Goal: Task Accomplishment & Management: Use online tool/utility

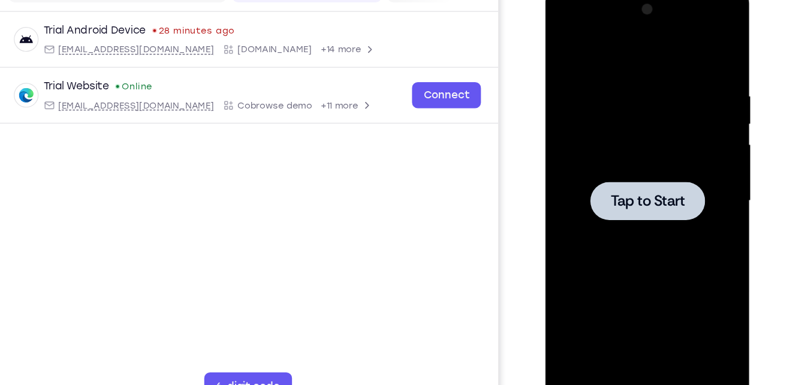
click at [613, 159] on span "Tap to Start" at bounding box center [629, 164] width 61 height 12
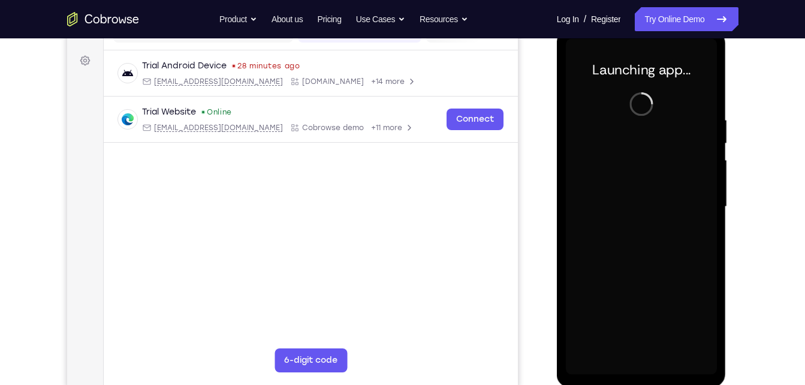
scroll to position [168, 0]
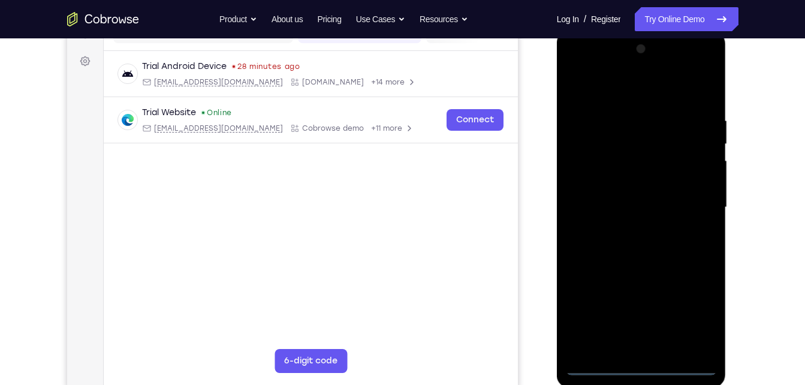
click at [646, 363] on div at bounding box center [641, 208] width 151 height 336
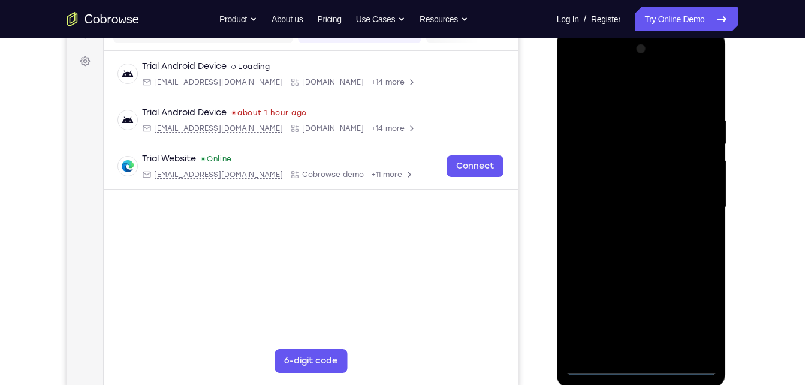
click at [694, 318] on div at bounding box center [641, 208] width 151 height 336
click at [645, 97] on div at bounding box center [641, 208] width 151 height 336
click at [694, 200] on div at bounding box center [641, 208] width 151 height 336
click at [631, 230] on div at bounding box center [641, 208] width 151 height 336
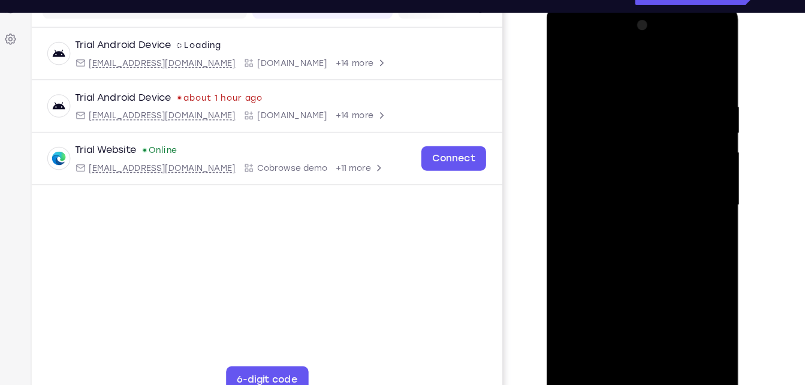
click at [631, 171] on div at bounding box center [630, 181] width 151 height 336
click at [633, 154] on div at bounding box center [630, 181] width 151 height 336
click at [637, 181] on div at bounding box center [630, 181] width 151 height 336
click at [634, 218] on div at bounding box center [630, 181] width 151 height 336
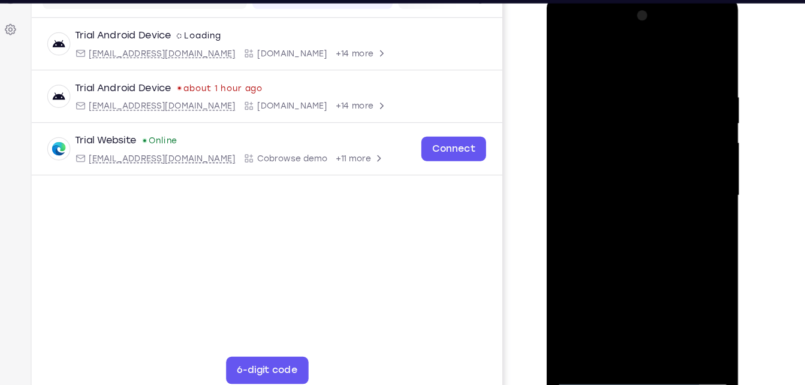
click at [609, 82] on div at bounding box center [630, 172] width 151 height 336
click at [696, 66] on div at bounding box center [630, 172] width 151 height 336
click at [613, 86] on div at bounding box center [630, 172] width 151 height 336
click at [663, 134] on div at bounding box center [630, 172] width 151 height 336
click at [690, 52] on div at bounding box center [630, 172] width 151 height 336
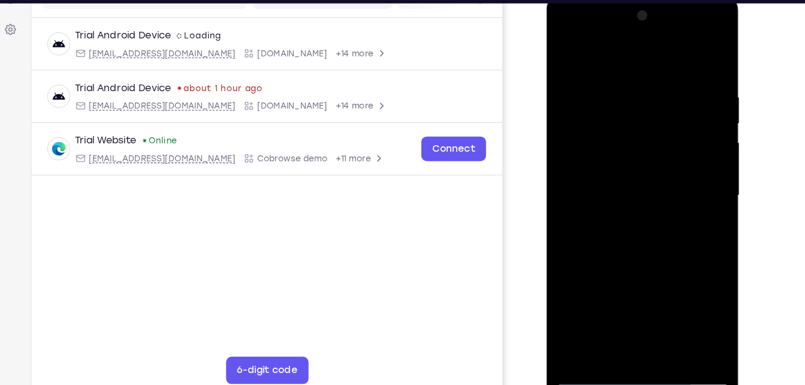
click at [661, 314] on div at bounding box center [630, 172] width 151 height 336
click at [645, 235] on div at bounding box center [630, 172] width 151 height 336
click at [589, 326] on div at bounding box center [630, 172] width 151 height 336
click at [572, 46] on div at bounding box center [630, 172] width 151 height 336
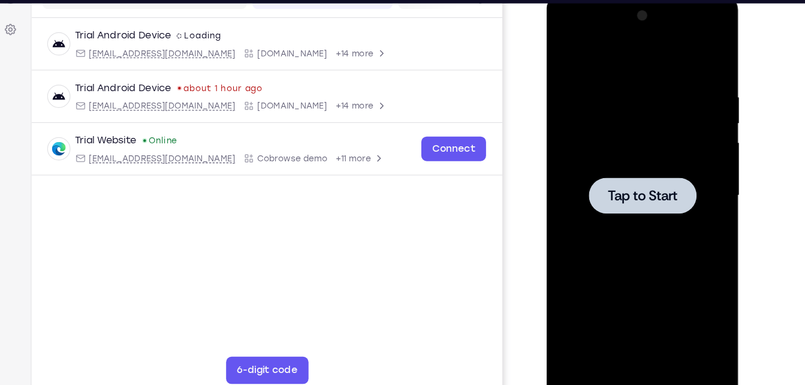
click at [590, 175] on div at bounding box center [631, 171] width 95 height 32
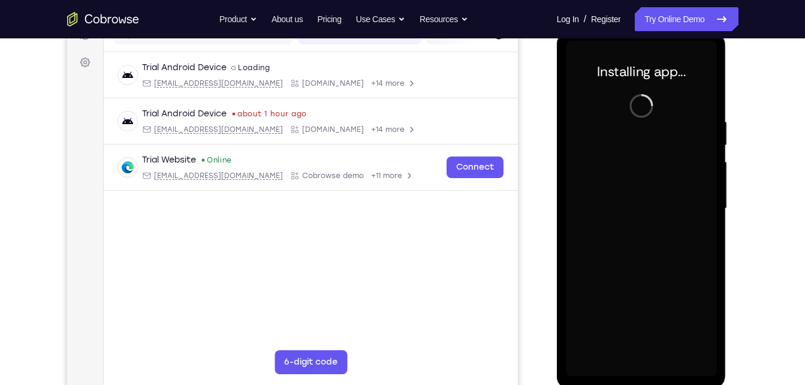
scroll to position [167, 0]
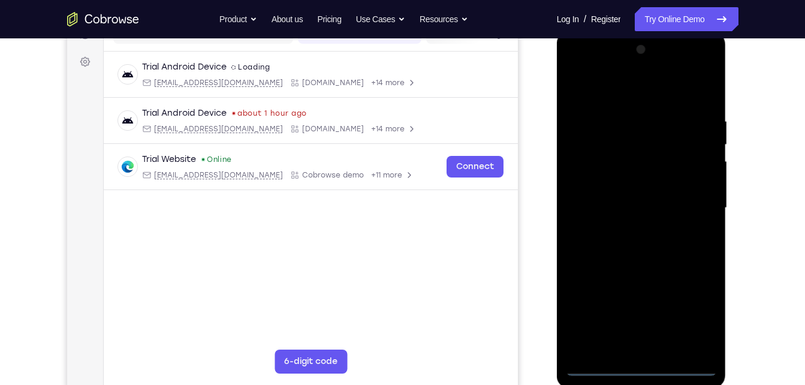
click at [645, 368] on div at bounding box center [641, 208] width 151 height 336
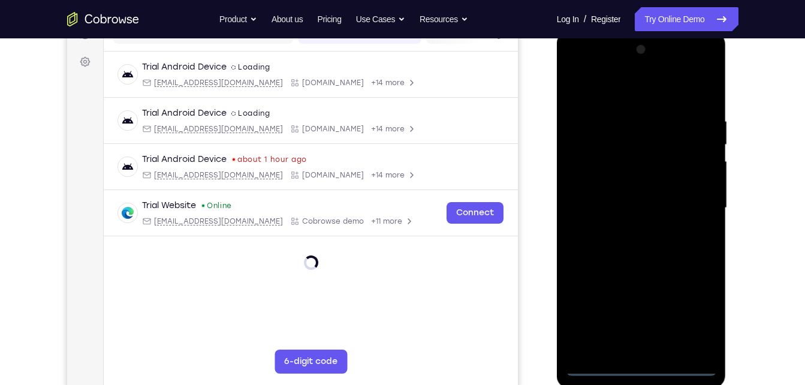
click at [705, 316] on div at bounding box center [641, 208] width 151 height 336
click at [632, 92] on div at bounding box center [641, 208] width 151 height 336
click at [699, 206] on div at bounding box center [641, 208] width 151 height 336
click at [629, 231] on div at bounding box center [641, 208] width 151 height 336
click at [622, 197] on div at bounding box center [641, 208] width 151 height 336
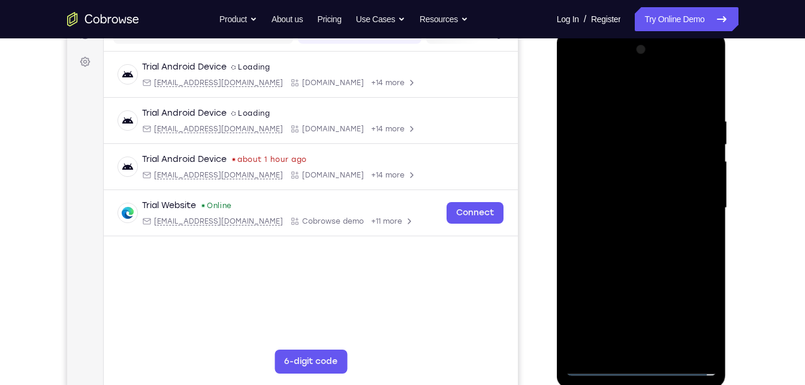
click at [624, 184] on div at bounding box center [641, 208] width 151 height 336
click at [614, 208] on div at bounding box center [641, 208] width 151 height 336
click at [669, 260] on div at bounding box center [641, 208] width 151 height 336
click at [667, 350] on div at bounding box center [641, 208] width 151 height 336
click at [649, 271] on div at bounding box center [641, 208] width 151 height 336
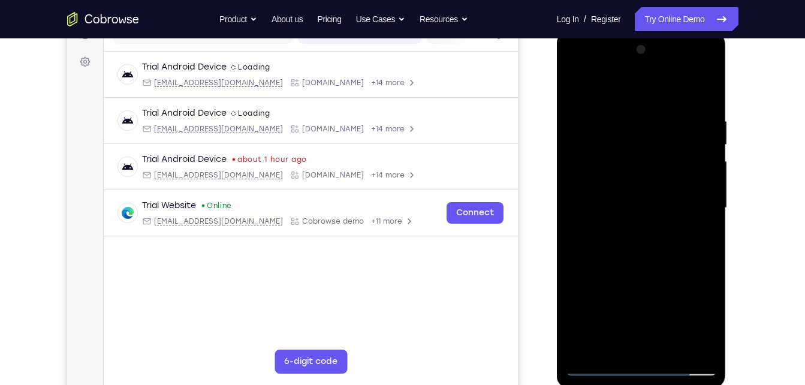
click at [599, 367] on div at bounding box center [641, 208] width 151 height 336
click at [625, 123] on div at bounding box center [641, 208] width 151 height 336
click at [697, 91] on div at bounding box center [641, 208] width 151 height 336
click at [702, 93] on div at bounding box center [641, 208] width 151 height 336
click at [662, 113] on div at bounding box center [641, 208] width 151 height 336
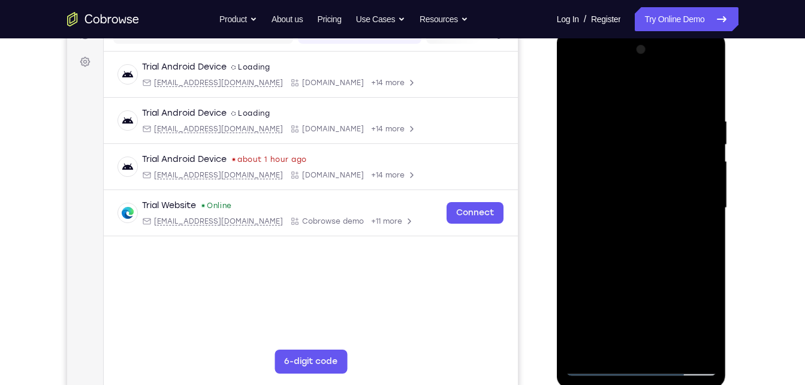
drag, startPoint x: 706, startPoint y: 92, endPoint x: 686, endPoint y: 246, distance: 154.8
click at [686, 246] on div at bounding box center [641, 208] width 151 height 336
click at [703, 94] on div at bounding box center [641, 208] width 151 height 336
click at [703, 95] on div at bounding box center [641, 208] width 151 height 336
click at [614, 351] on div at bounding box center [641, 208] width 151 height 336
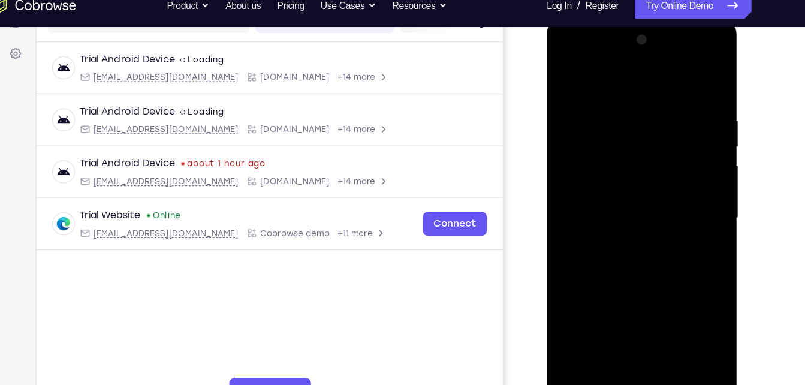
click at [644, 71] on div at bounding box center [631, 196] width 151 height 336
click at [616, 106] on div at bounding box center [631, 196] width 151 height 336
drag, startPoint x: 619, startPoint y: 100, endPoint x: 657, endPoint y: 322, distance: 225.8
click at [657, 322] on div at bounding box center [631, 196] width 151 height 336
click at [581, 105] on div at bounding box center [631, 196] width 151 height 336
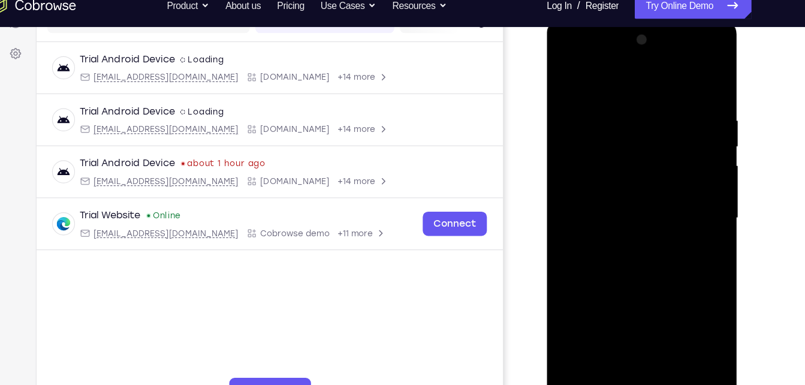
click at [627, 120] on div at bounding box center [631, 196] width 151 height 336
click at [637, 257] on div at bounding box center [631, 196] width 151 height 336
drag, startPoint x: 637, startPoint y: 119, endPoint x: 624, endPoint y: 320, distance: 201.9
click at [624, 320] on div at bounding box center [631, 196] width 151 height 336
click at [586, 131] on div at bounding box center [631, 196] width 151 height 336
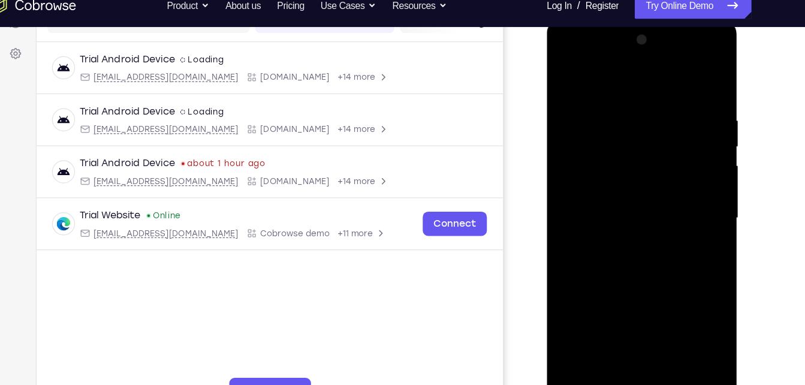
click at [687, 335] on div at bounding box center [631, 196] width 151 height 336
click at [681, 218] on div at bounding box center [631, 196] width 151 height 336
click at [636, 90] on div at bounding box center [631, 196] width 151 height 336
click at [604, 214] on div at bounding box center [631, 196] width 151 height 336
click at [592, 75] on div at bounding box center [631, 196] width 151 height 336
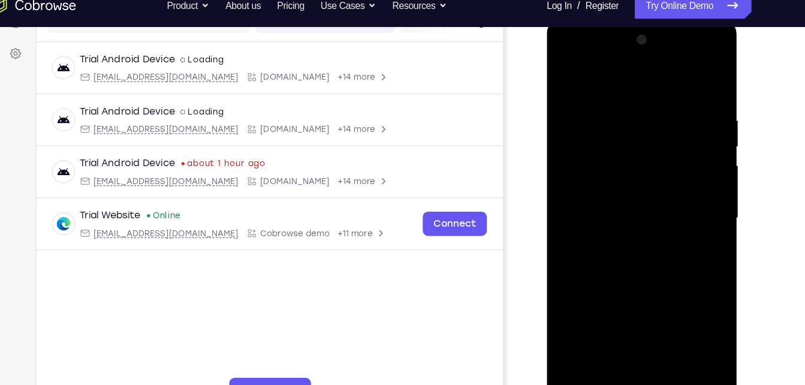
click at [600, 110] on div at bounding box center [631, 196] width 151 height 336
click at [612, 115] on div at bounding box center [631, 196] width 151 height 336
click at [613, 237] on div at bounding box center [631, 196] width 151 height 336
click at [633, 120] on div at bounding box center [631, 196] width 151 height 336
click at [685, 334] on div at bounding box center [631, 196] width 151 height 336
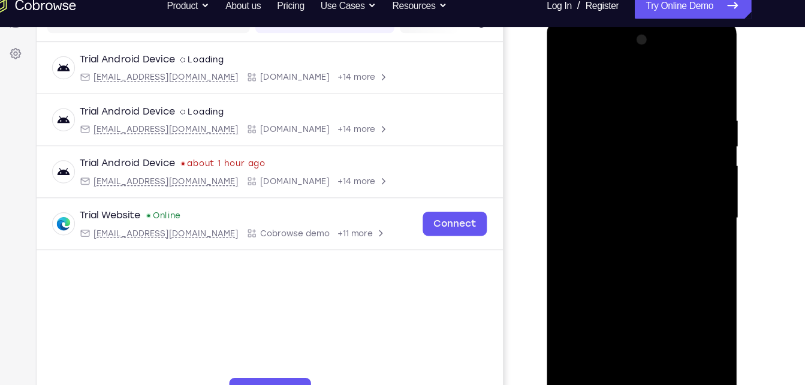
click at [567, 74] on div at bounding box center [631, 196] width 151 height 336
click at [625, 266] on div at bounding box center [631, 196] width 151 height 336
click at [691, 103] on div at bounding box center [631, 196] width 151 height 336
click at [622, 275] on div at bounding box center [631, 196] width 151 height 336
click at [577, 334] on div at bounding box center [631, 196] width 151 height 336
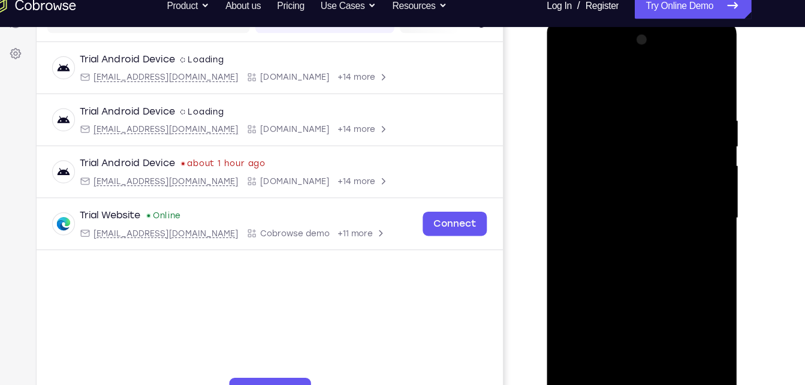
click at [577, 334] on div at bounding box center [631, 196] width 151 height 336
click at [573, 272] on div at bounding box center [631, 196] width 151 height 336
click at [562, 75] on div at bounding box center [631, 196] width 151 height 336
click at [576, 335] on div at bounding box center [631, 196] width 151 height 336
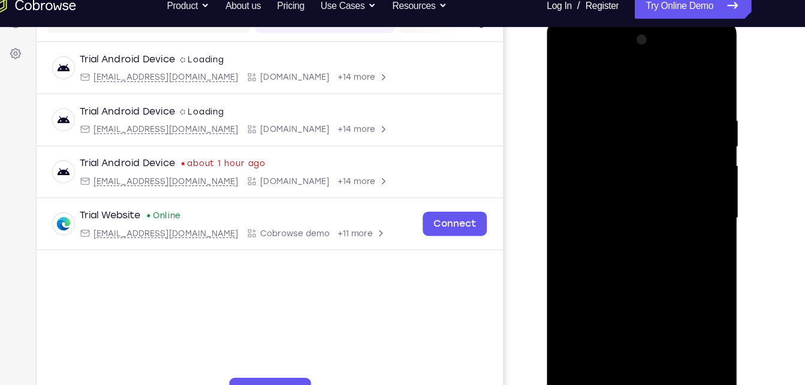
click at [649, 100] on div at bounding box center [631, 196] width 151 height 336
click at [658, 167] on div at bounding box center [631, 196] width 151 height 336
click at [639, 176] on div at bounding box center [631, 196] width 151 height 336
click at [697, 203] on div at bounding box center [631, 196] width 151 height 336
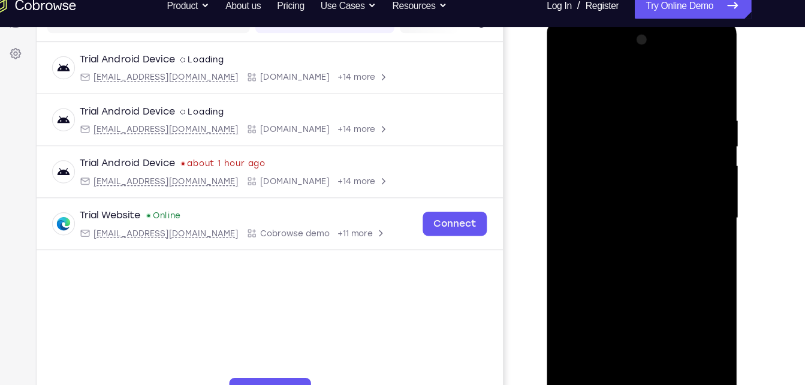
click at [697, 203] on div at bounding box center [631, 196] width 151 height 336
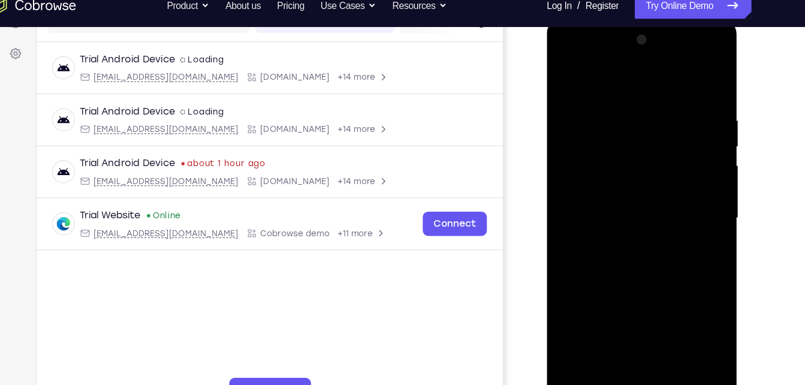
click at [697, 203] on div at bounding box center [631, 196] width 151 height 336
click at [564, 200] on div at bounding box center [631, 196] width 151 height 336
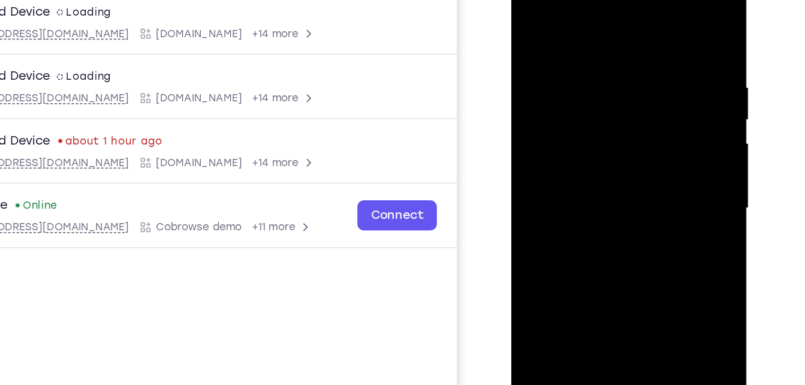
click at [663, 145] on div at bounding box center [596, 139] width 151 height 336
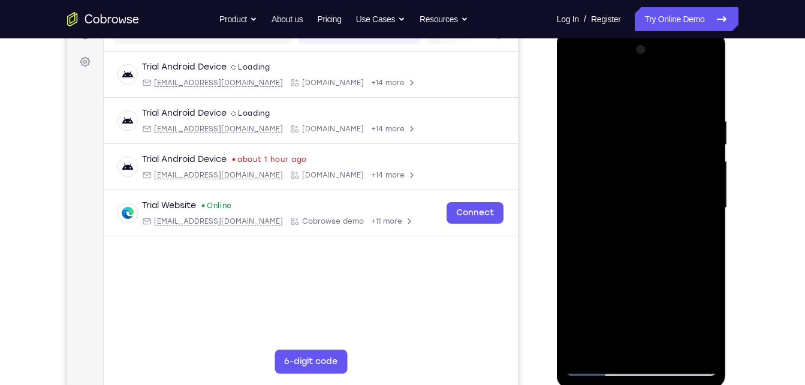
click at [669, 350] on div at bounding box center [641, 208] width 151 height 336
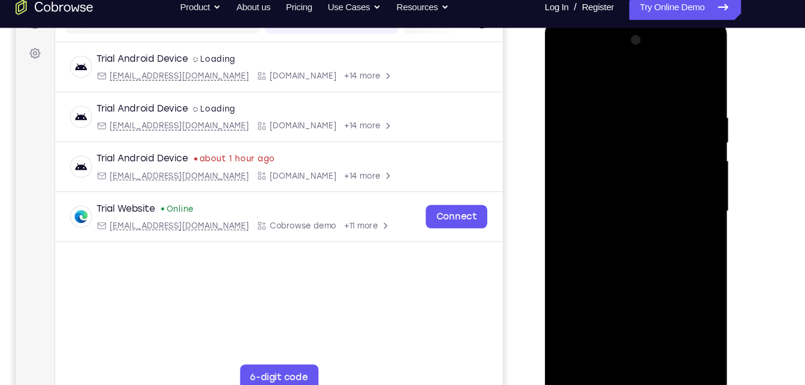
click at [566, 77] on div at bounding box center [629, 197] width 151 height 336
click at [603, 340] on div at bounding box center [629, 197] width 151 height 336
click at [642, 75] on div at bounding box center [629, 197] width 151 height 336
click at [565, 91] on div at bounding box center [629, 197] width 151 height 336
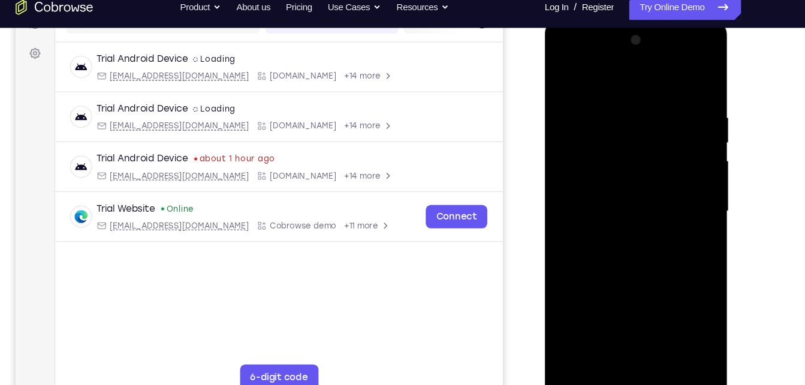
click at [609, 75] on div at bounding box center [629, 197] width 151 height 336
drag, startPoint x: 615, startPoint y: 110, endPoint x: 607, endPoint y: 161, distance: 51.7
click at [607, 161] on div at bounding box center [629, 197] width 151 height 336
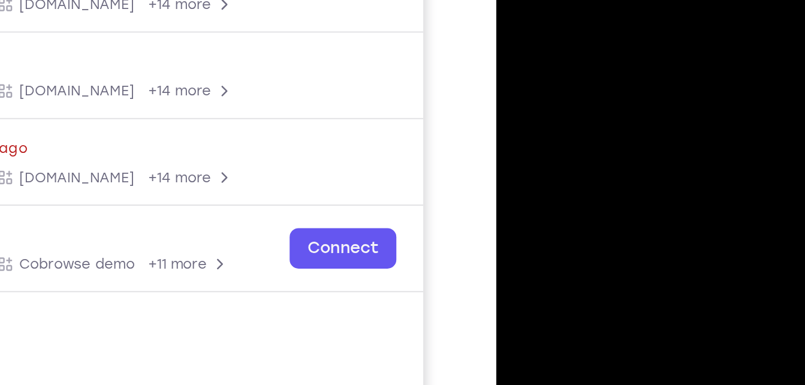
click at [640, 0] on div at bounding box center [581, 85] width 151 height 336
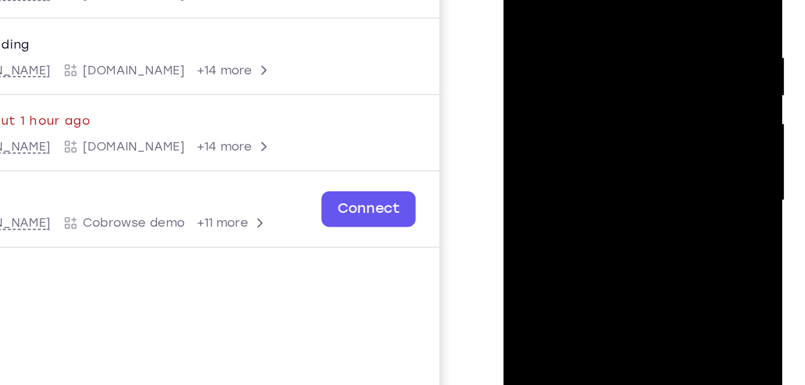
click at [600, 139] on div at bounding box center [588, 86] width 151 height 336
click at [524, 0] on div at bounding box center [588, 86] width 151 height 336
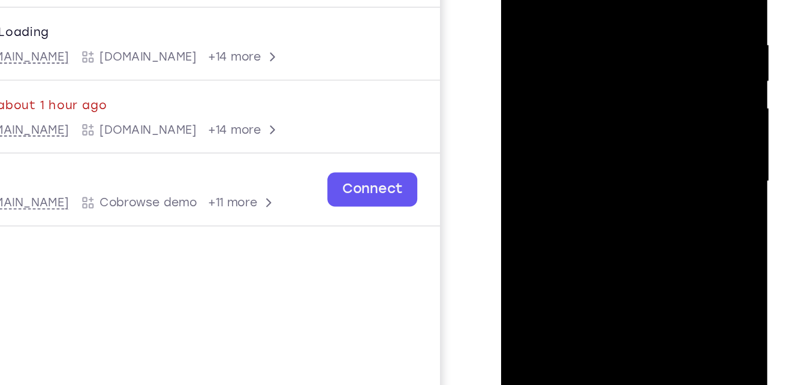
click at [576, 44] on div at bounding box center [585, 80] width 151 height 336
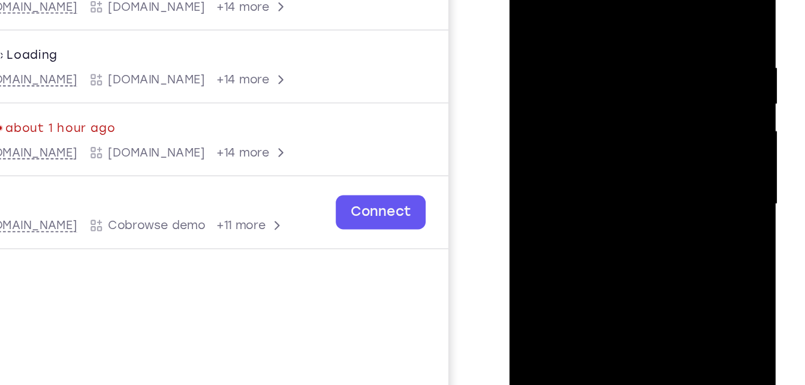
click at [529, 0] on div at bounding box center [594, 103] width 151 height 336
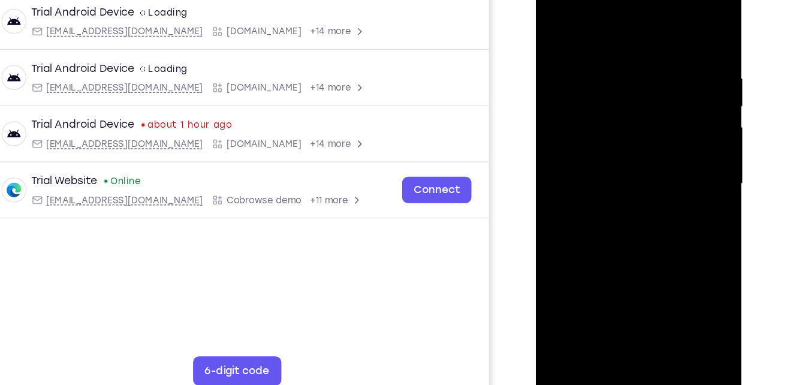
click at [564, 288] on div at bounding box center [620, 146] width 151 height 336
click at [600, 53] on div at bounding box center [620, 146] width 151 height 336
click at [681, 31] on div at bounding box center [620, 146] width 151 height 336
drag, startPoint x: 639, startPoint y: 96, endPoint x: 639, endPoint y: 278, distance: 181.7
click at [639, 278] on div at bounding box center [620, 146] width 151 height 336
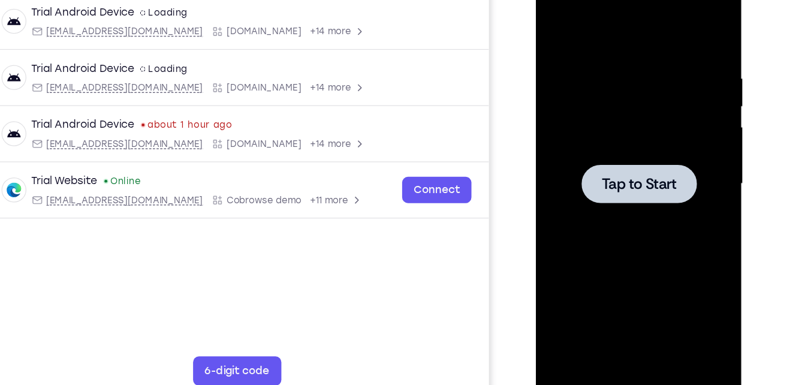
click at [655, 151] on div at bounding box center [620, 146] width 95 height 32
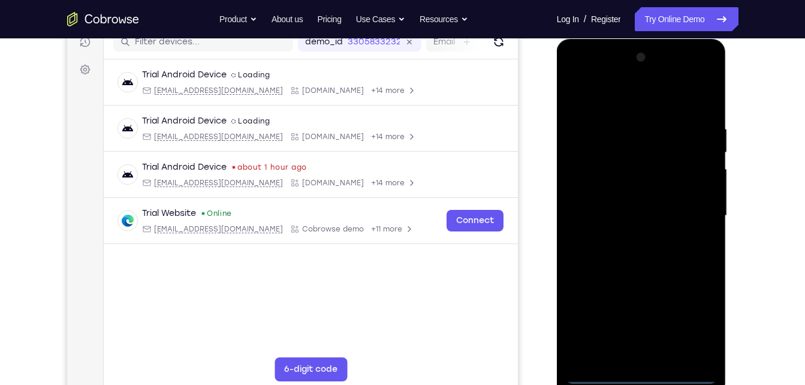
scroll to position [160, 0]
drag, startPoint x: 1213, startPoint y: 64, endPoint x: 652, endPoint y: 68, distance: 561.3
click at [652, 68] on div at bounding box center [641, 215] width 151 height 336
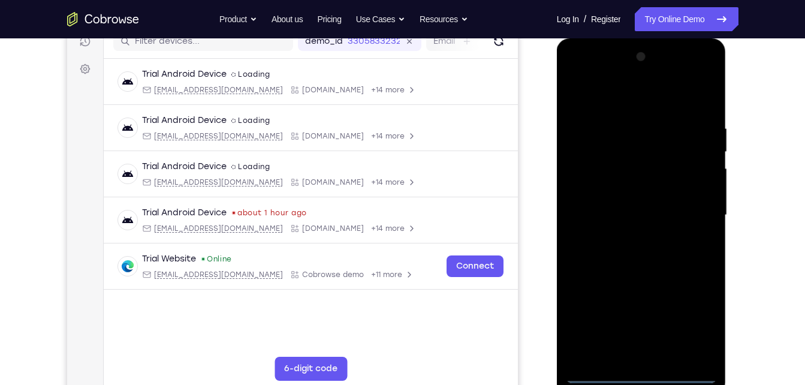
click at [634, 372] on div at bounding box center [641, 215] width 151 height 336
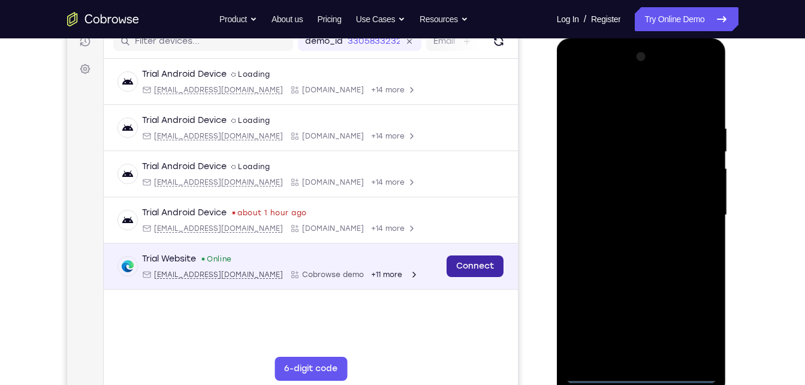
click at [486, 267] on link "Connect" at bounding box center [474, 266] width 57 height 22
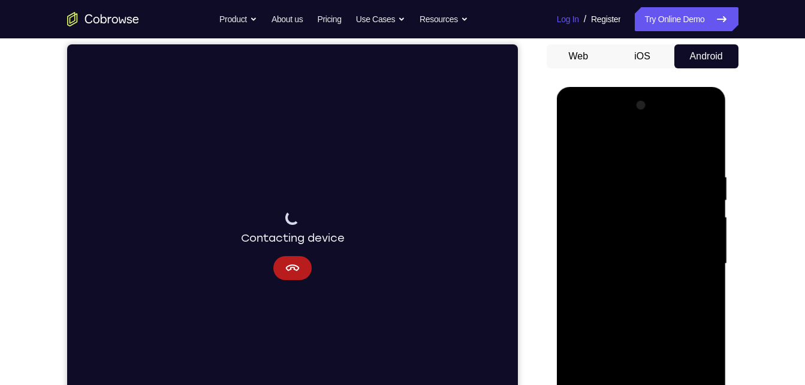
scroll to position [111, 0]
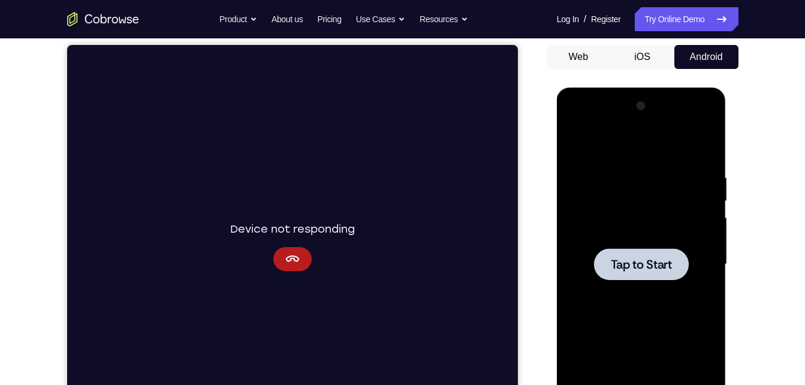
click at [618, 250] on div at bounding box center [641, 264] width 95 height 32
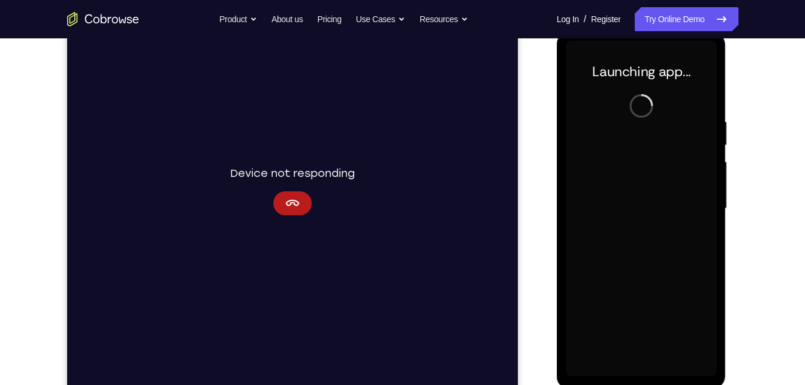
scroll to position [169, 0]
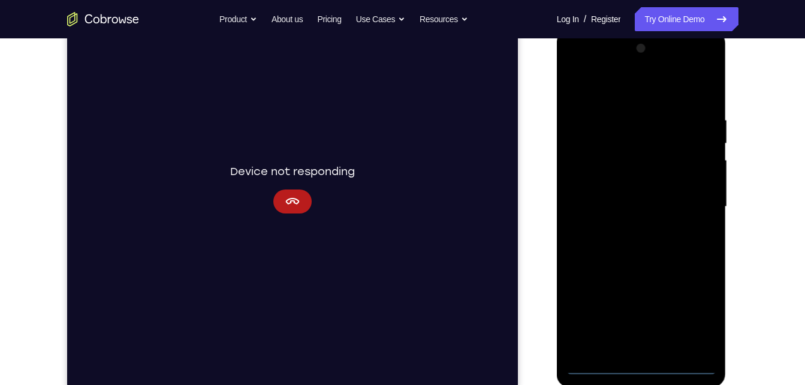
click at [642, 366] on div at bounding box center [641, 207] width 151 height 336
click at [697, 320] on div at bounding box center [641, 207] width 151 height 336
click at [630, 94] on div at bounding box center [641, 207] width 151 height 336
click at [631, 140] on div at bounding box center [641, 207] width 151 height 336
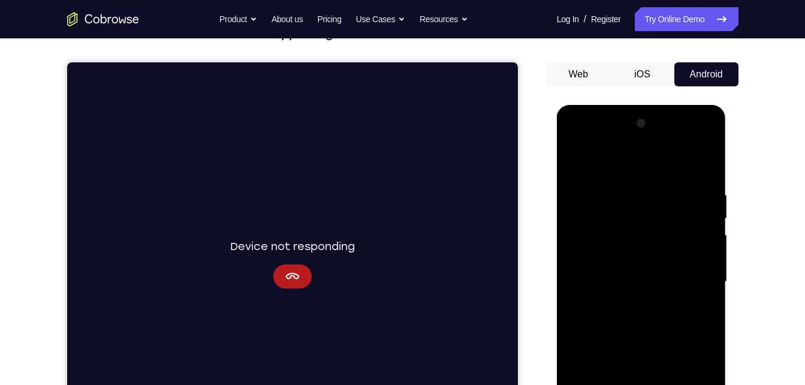
scroll to position [93, 0]
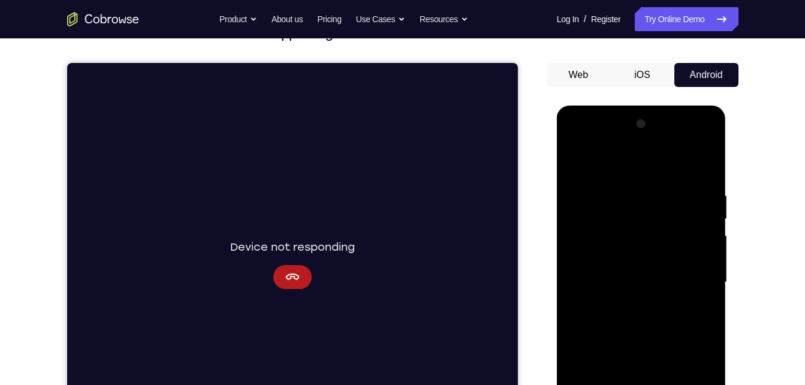
click at [638, 181] on div at bounding box center [641, 283] width 151 height 336
click at [594, 263] on div at bounding box center [641, 283] width 151 height 336
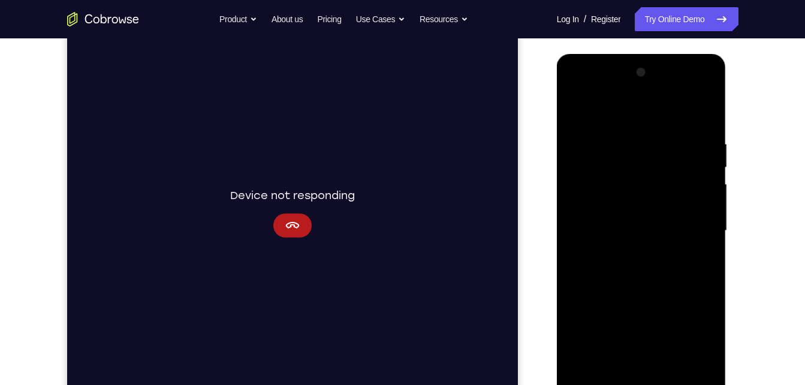
scroll to position [145, 0]
click at [590, 261] on div at bounding box center [641, 230] width 151 height 336
click at [645, 211] on div at bounding box center [641, 230] width 151 height 336
click at [612, 261] on div at bounding box center [641, 230] width 151 height 336
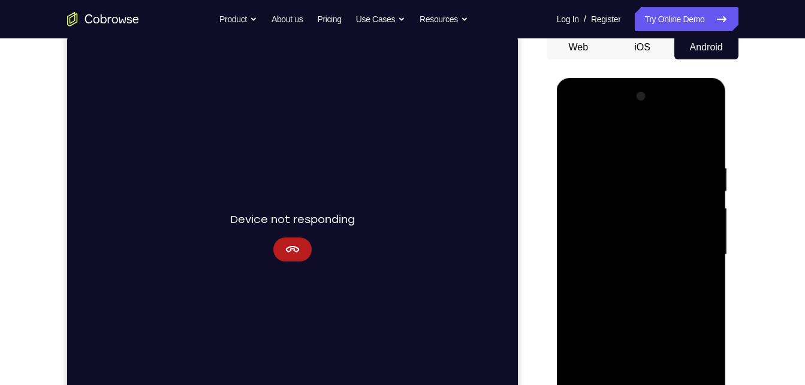
scroll to position [120, 0]
click at [595, 278] on div at bounding box center [641, 256] width 151 height 336
click at [641, 294] on div at bounding box center [641, 256] width 151 height 336
click at [645, 242] on div at bounding box center [641, 256] width 151 height 336
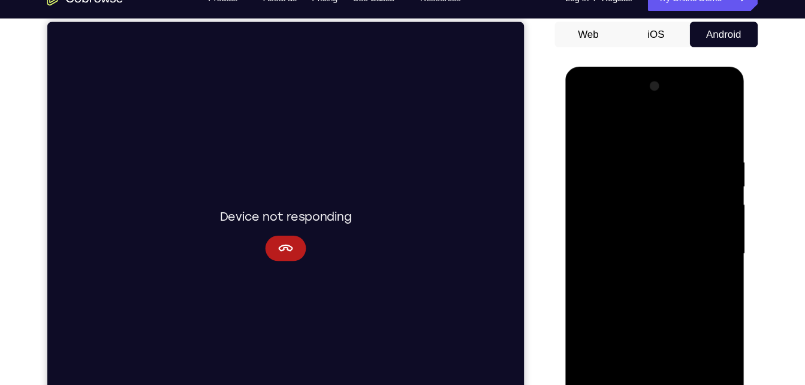
scroll to position [114, 0]
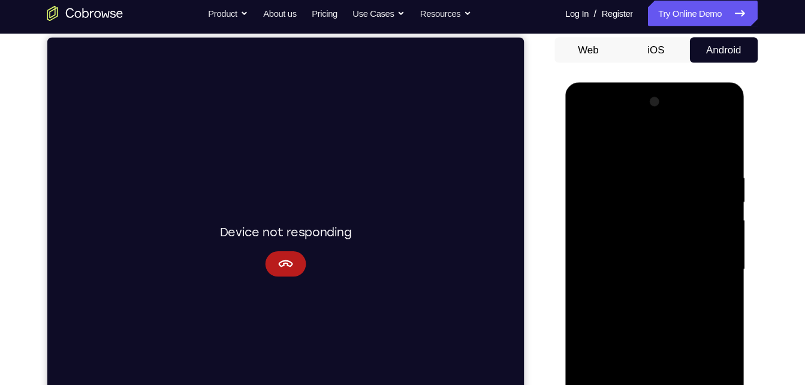
click at [701, 119] on div at bounding box center [650, 259] width 151 height 336
click at [717, 140] on div at bounding box center [650, 259] width 151 height 336
click at [588, 117] on div at bounding box center [650, 259] width 151 height 336
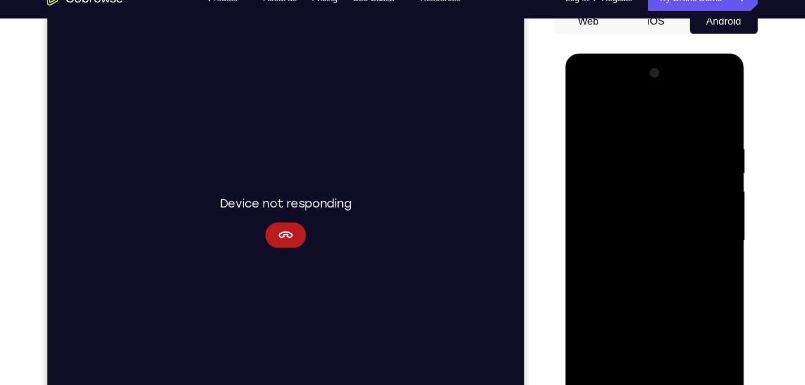
scroll to position [126, 0]
click at [706, 225] on div at bounding box center [650, 232] width 151 height 336
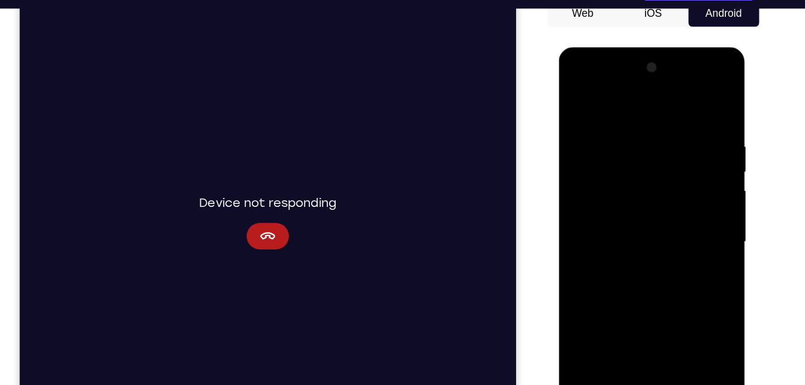
click at [634, 246] on div at bounding box center [643, 224] width 151 height 336
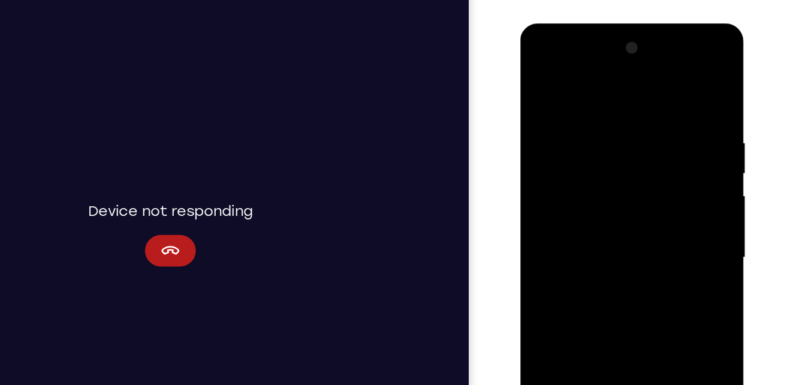
click at [598, 190] on div at bounding box center [605, 200] width 151 height 336
click at [589, 173] on div at bounding box center [605, 200] width 151 height 336
click at [593, 198] on div at bounding box center [605, 200] width 151 height 336
click at [590, 238] on div at bounding box center [605, 200] width 151 height 336
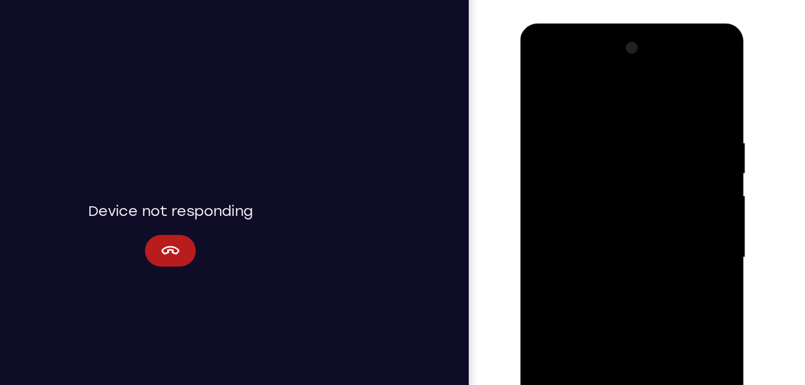
click at [593, 236] on div at bounding box center [605, 200] width 151 height 336
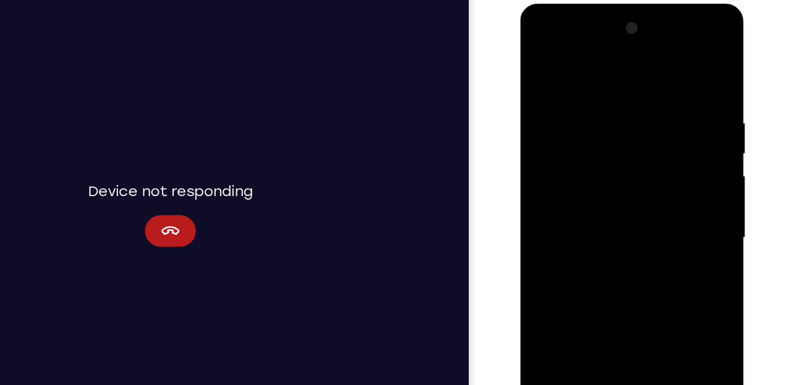
click at [603, 235] on div at bounding box center [605, 181] width 151 height 336
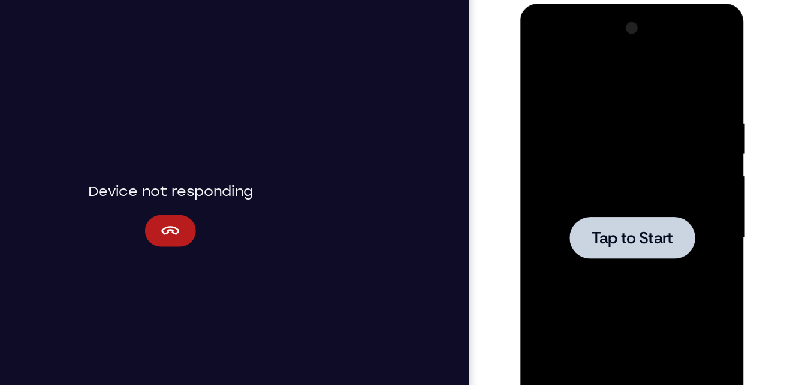
click at [589, 200] on div at bounding box center [605, 181] width 151 height 336
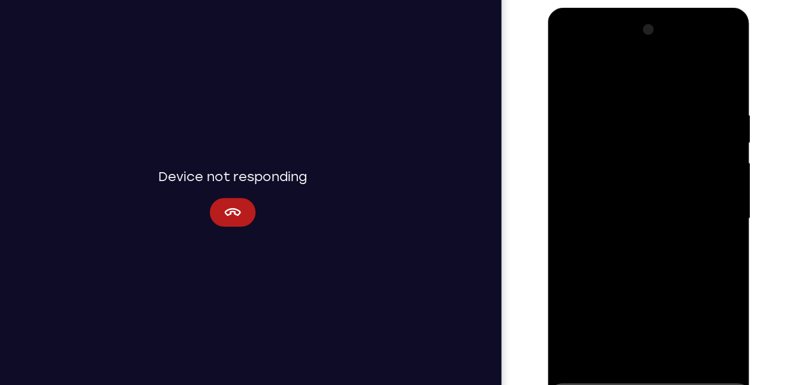
scroll to position [187, 0]
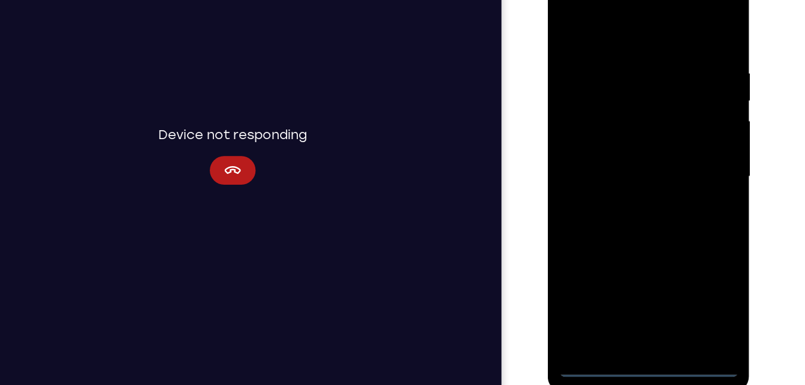
click at [634, 299] on div at bounding box center [632, 143] width 151 height 336
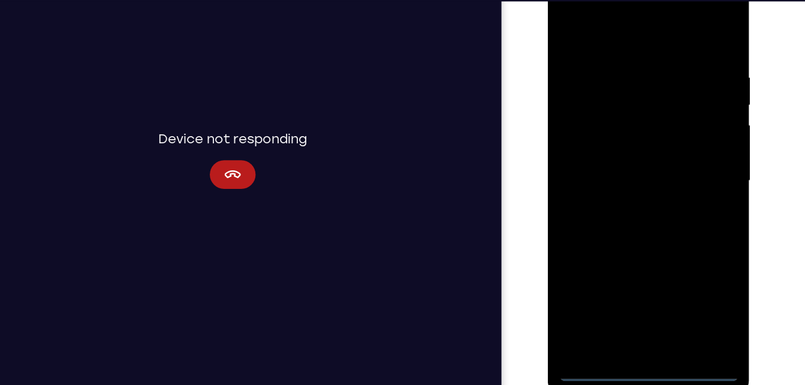
click at [684, 255] on div at bounding box center [632, 147] width 151 height 336
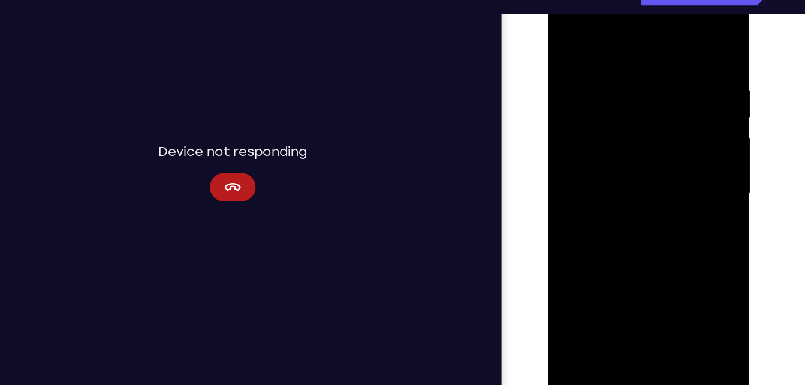
click at [607, 43] on div at bounding box center [632, 160] width 151 height 336
click at [687, 159] on div at bounding box center [632, 160] width 151 height 336
click at [617, 182] on div at bounding box center [632, 160] width 151 height 336
click at [636, 152] on div at bounding box center [632, 160] width 151 height 336
click at [643, 139] on div at bounding box center [632, 160] width 151 height 336
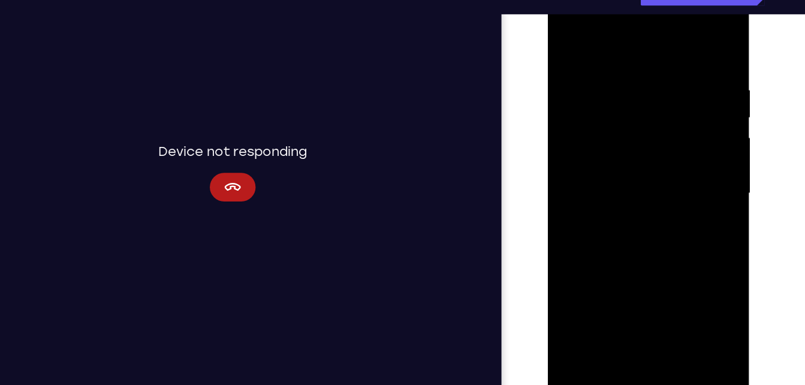
click at [641, 162] on div at bounding box center [632, 160] width 151 height 336
click at [630, 216] on div at bounding box center [632, 160] width 151 height 336
click at [685, 41] on div at bounding box center [632, 160] width 151 height 336
click at [624, 54] on div at bounding box center [632, 160] width 151 height 336
click at [693, 41] on div at bounding box center [632, 160] width 151 height 336
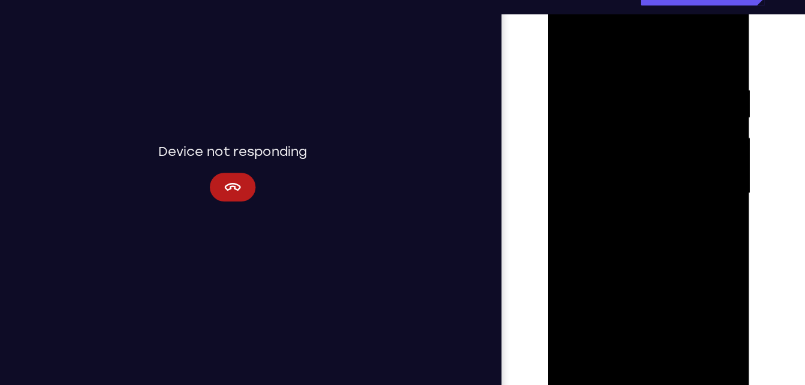
click at [664, 299] on div at bounding box center [632, 160] width 151 height 336
click at [655, 225] on div at bounding box center [632, 160] width 151 height 336
click at [574, 38] on div at bounding box center [632, 160] width 151 height 336
click at [601, 297] on div at bounding box center [632, 160] width 151 height 336
click at [631, 36] on div at bounding box center [632, 160] width 151 height 336
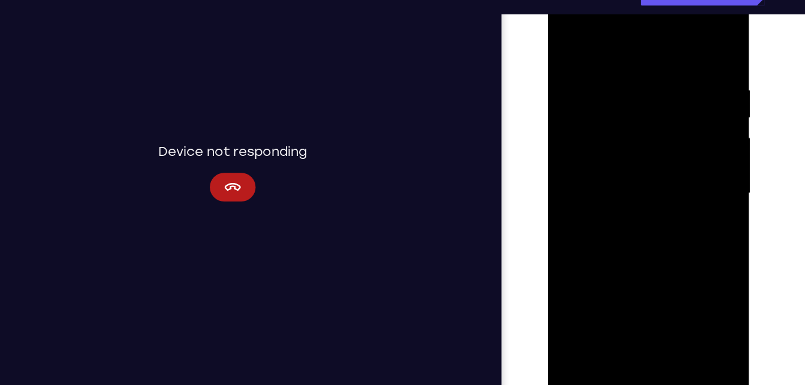
click at [603, 68] on div at bounding box center [632, 160] width 151 height 336
drag, startPoint x: 623, startPoint y: 77, endPoint x: 631, endPoint y: 243, distance: 166.9
click at [631, 243] on div at bounding box center [632, 160] width 151 height 336
drag, startPoint x: 646, startPoint y: 97, endPoint x: 622, endPoint y: 266, distance: 170.8
click at [622, 266] on div at bounding box center [632, 160] width 151 height 336
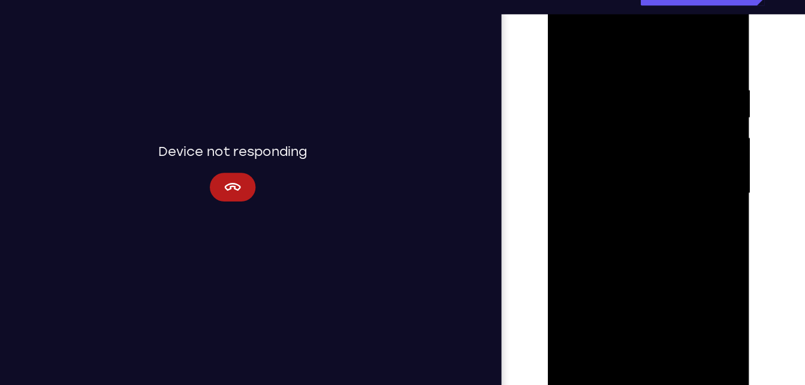
click at [604, 297] on div at bounding box center [632, 160] width 151 height 336
click at [633, 38] on div at bounding box center [632, 160] width 151 height 336
click at [575, 83] on div at bounding box center [632, 160] width 151 height 336
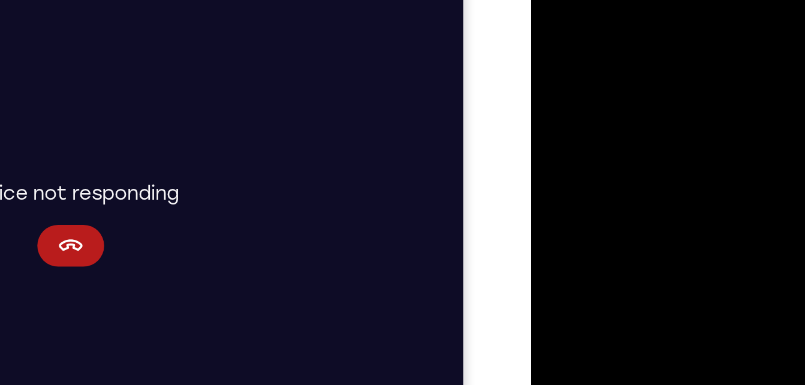
click at [587, 44] on div at bounding box center [615, 124] width 151 height 336
click at [594, 79] on div at bounding box center [615, 124] width 151 height 336
click at [585, 20] on div at bounding box center [615, 124] width 151 height 336
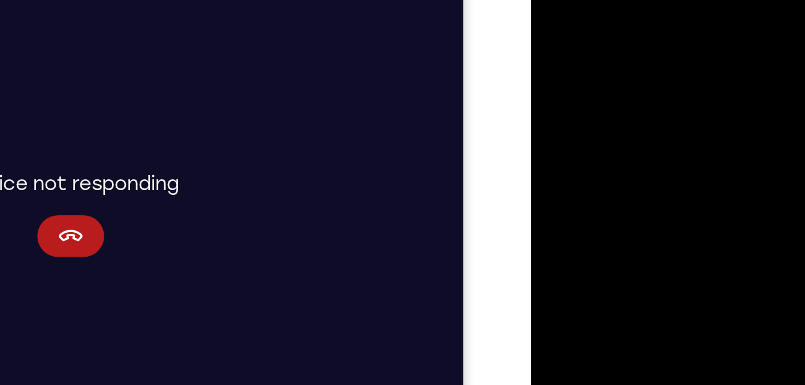
click at [663, 163] on div at bounding box center [615, 115] width 151 height 336
click at [553, 0] on div at bounding box center [615, 115] width 151 height 336
click at [611, 158] on div at bounding box center [615, 115] width 151 height 336
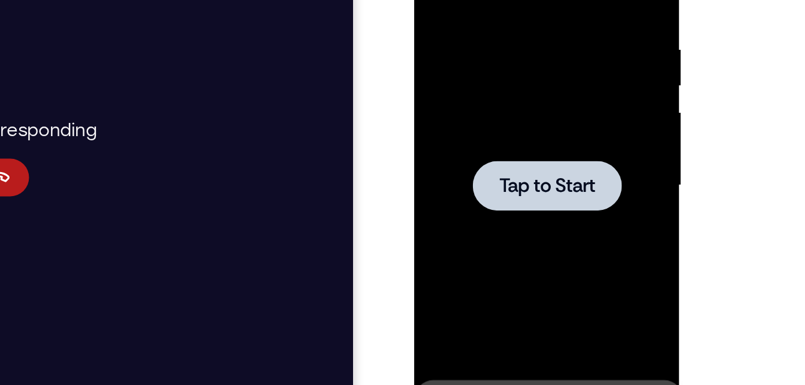
click at [535, 89] on div at bounding box center [499, 84] width 95 height 32
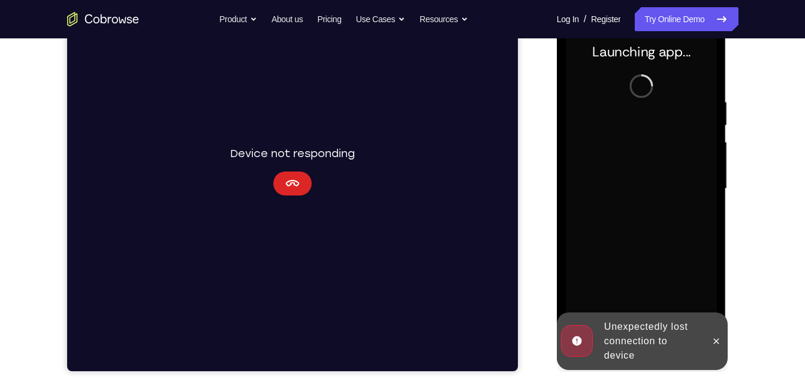
click at [296, 181] on icon "Cancel" at bounding box center [292, 183] width 14 height 14
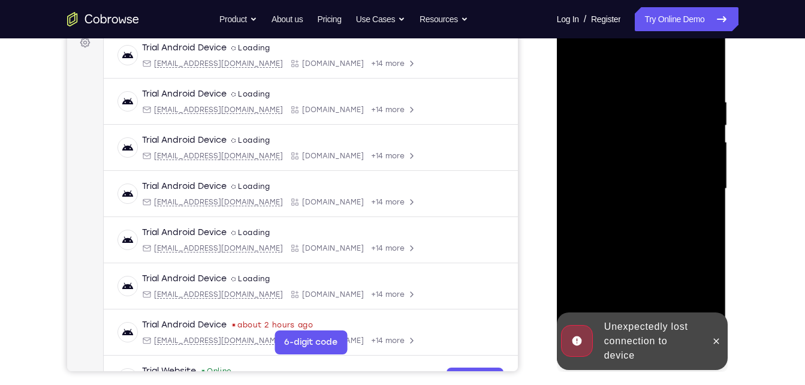
click at [296, 179] on div "Trial Android Device spin2 Loading [EMAIL_ADDRESS][DOMAIN_NAME] [DOMAIN_NAME] +…" at bounding box center [310, 194] width 414 height 46
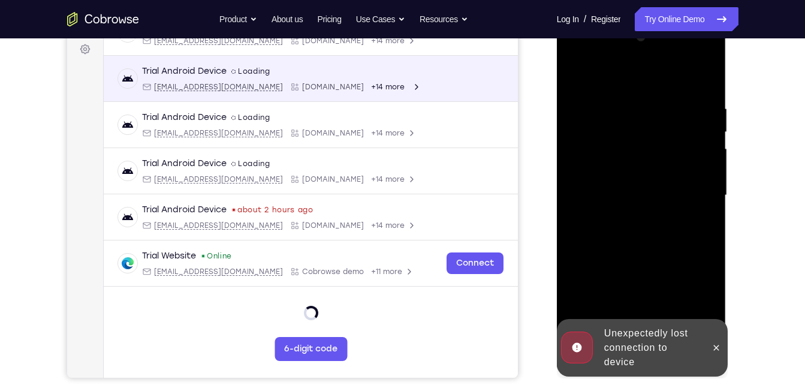
scroll to position [59, 0]
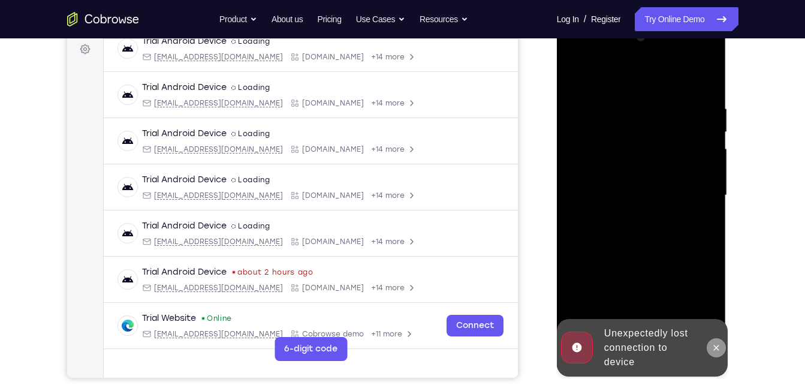
click at [712, 343] on icon at bounding box center [717, 348] width 10 height 10
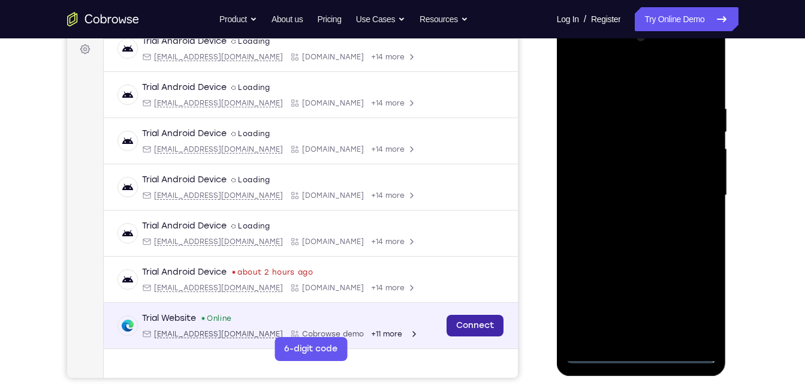
click at [478, 327] on link "Connect" at bounding box center [474, 326] width 57 height 22
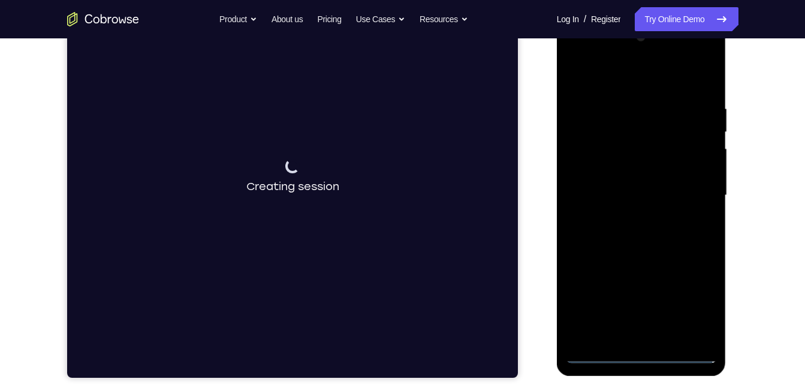
click at [638, 356] on div at bounding box center [641, 196] width 151 height 336
click at [684, 301] on div at bounding box center [641, 196] width 151 height 336
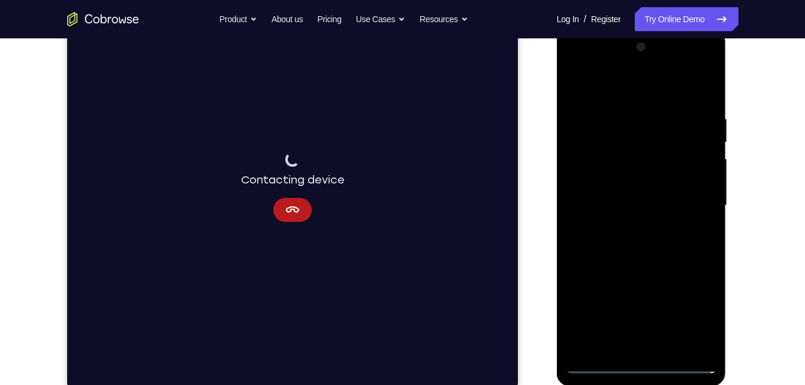
scroll to position [169, 0]
click at [637, 94] on div at bounding box center [641, 206] width 151 height 336
click at [692, 206] on div at bounding box center [641, 206] width 151 height 336
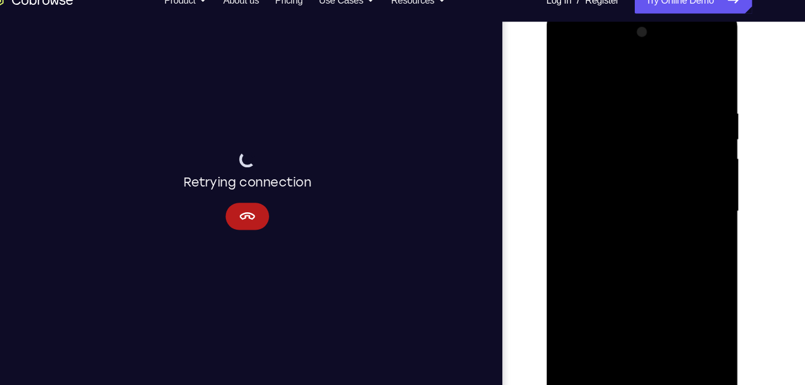
click at [619, 209] on div at bounding box center [630, 188] width 151 height 336
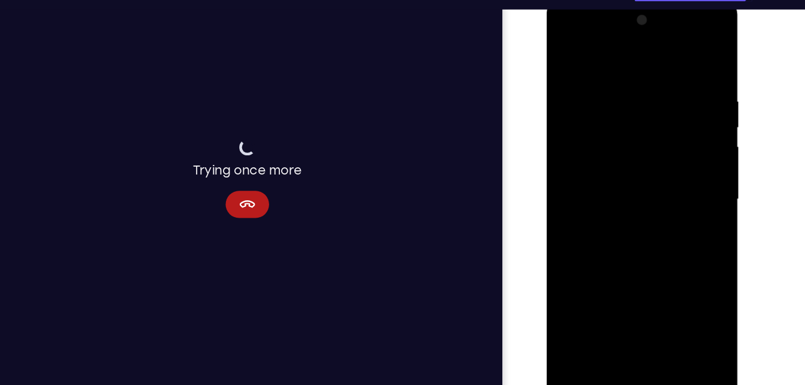
click at [629, 161] on div at bounding box center [630, 176] width 151 height 336
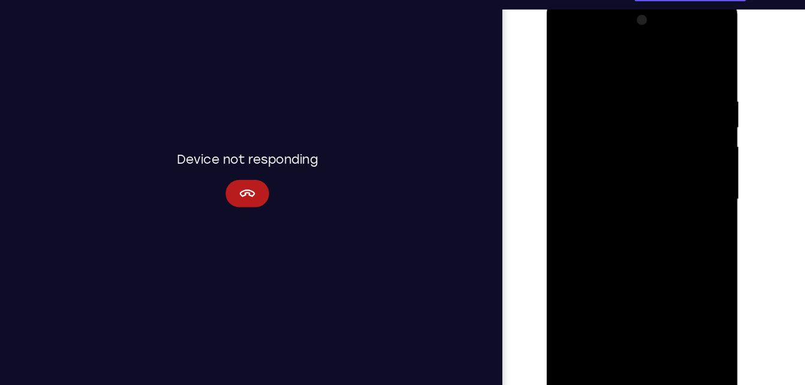
click at [630, 152] on div at bounding box center [630, 176] width 151 height 336
click at [630, 174] on div at bounding box center [630, 176] width 151 height 336
click at [616, 91] on div at bounding box center [630, 176] width 151 height 336
click at [688, 57] on div at bounding box center [630, 176] width 151 height 336
click at [688, 55] on div at bounding box center [630, 176] width 151 height 336
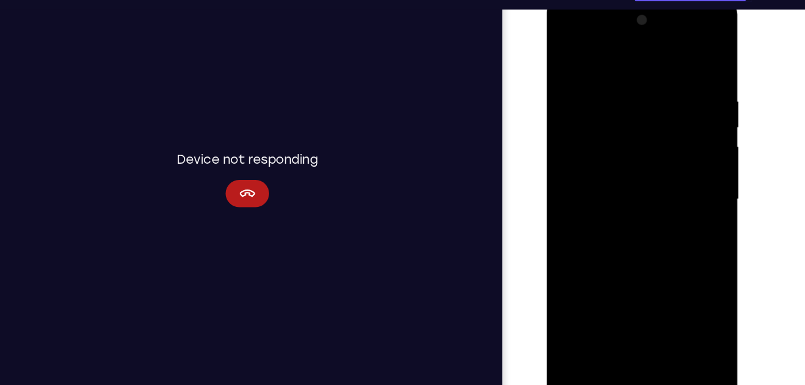
click at [650, 235] on div at bounding box center [630, 176] width 151 height 336
drag, startPoint x: 665, startPoint y: 89, endPoint x: 601, endPoint y: 86, distance: 63.6
click at [601, 86] on div at bounding box center [630, 176] width 151 height 336
drag, startPoint x: 633, startPoint y: 141, endPoint x: 633, endPoint y: 364, distance: 223.1
click at [633, 359] on html "Online web based iOS Simulators and Android Emulators. Run iPhone, iPad, Mobile…" at bounding box center [631, 179] width 171 height 360
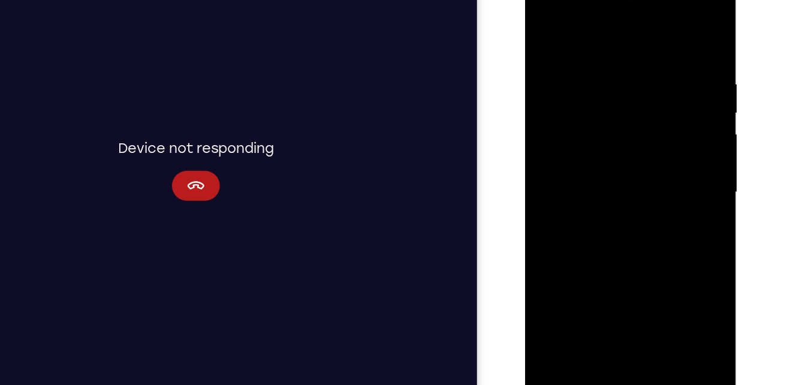
click at [642, 290] on div at bounding box center [610, 149] width 151 height 336
click at [629, 213] on div at bounding box center [610, 149] width 151 height 336
click at [545, 28] on div at bounding box center [610, 149] width 151 height 336
click at [581, 292] on div at bounding box center [610, 149] width 151 height 336
click at [633, 26] on div at bounding box center [610, 149] width 151 height 336
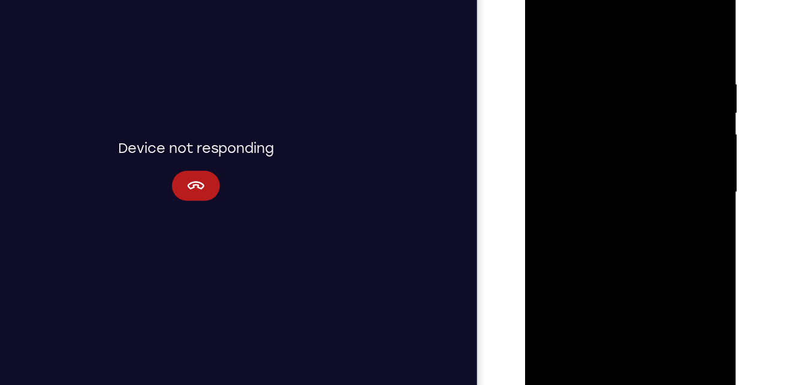
click at [580, 58] on div at bounding box center [610, 149] width 151 height 336
drag, startPoint x: 579, startPoint y: 71, endPoint x: 598, endPoint y: 201, distance: 132.2
click at [598, 201] on div at bounding box center [610, 149] width 151 height 336
click at [558, 48] on div at bounding box center [610, 149] width 151 height 336
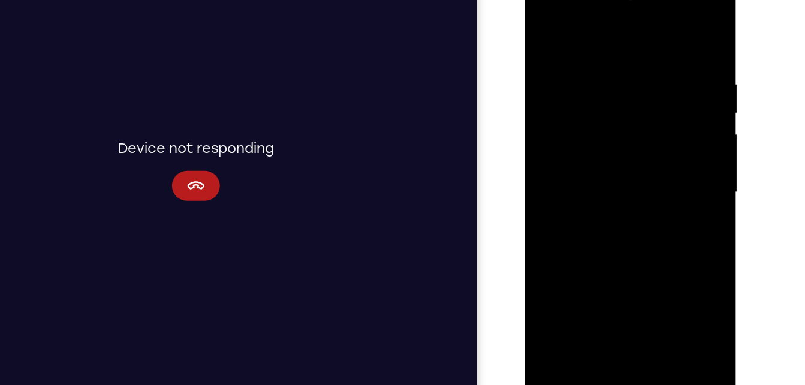
click at [588, 106] on div at bounding box center [610, 149] width 151 height 336
click at [591, 43] on div at bounding box center [610, 149] width 151 height 336
click at [606, 191] on div at bounding box center [610, 149] width 151 height 336
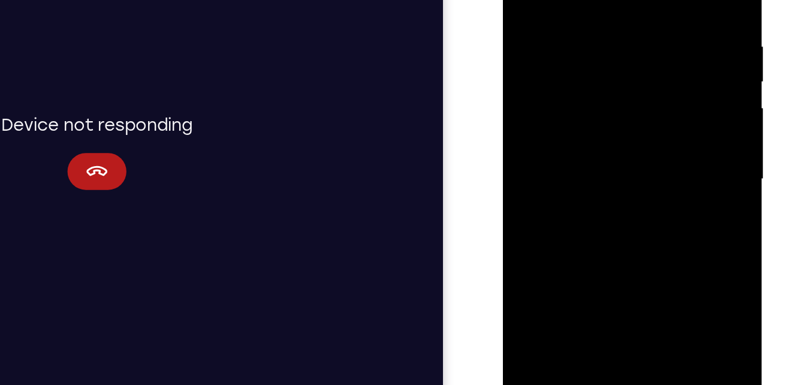
click at [531, 74] on div at bounding box center [587, 85] width 151 height 336
drag, startPoint x: 571, startPoint y: 45, endPoint x: 571, endPoint y: 155, distance: 109.7
click at [571, 155] on div at bounding box center [587, 85] width 151 height 336
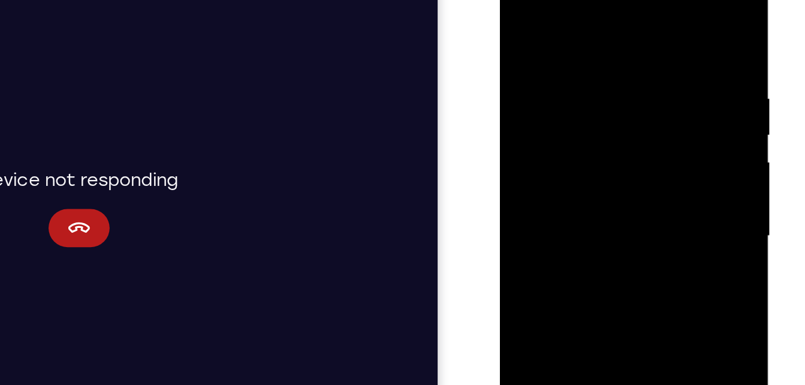
click at [564, 53] on div at bounding box center [584, 133] width 151 height 336
click at [607, 56] on div at bounding box center [584, 133] width 151 height 336
click at [575, 171] on div at bounding box center [584, 133] width 151 height 336
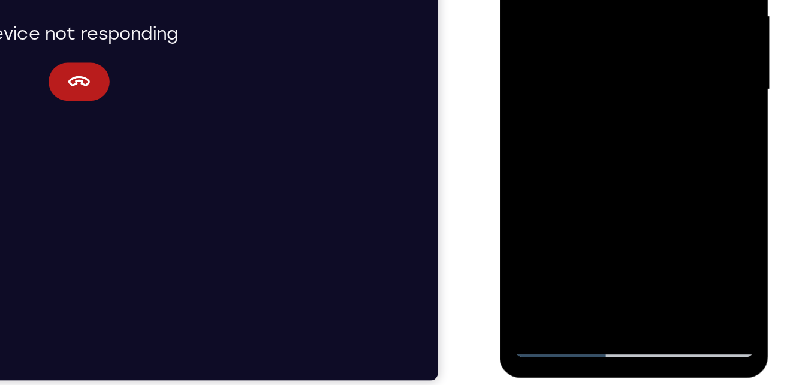
scroll to position [175, 0]
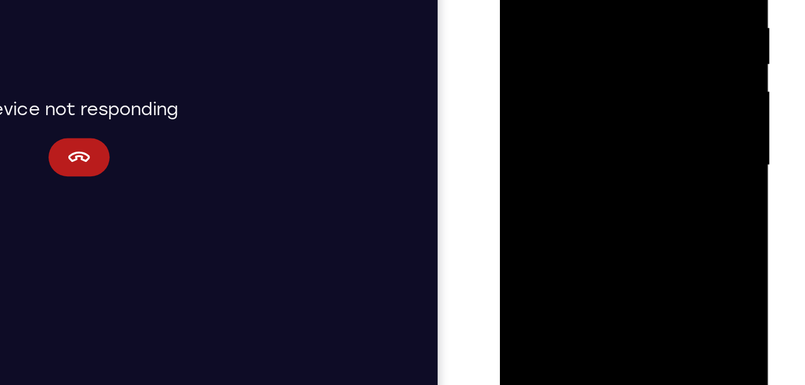
drag, startPoint x: 632, startPoint y: 116, endPoint x: 634, endPoint y: 187, distance: 70.8
click at [634, 187] on div at bounding box center [584, 62] width 151 height 336
click at [643, 36] on div at bounding box center [584, 62] width 151 height 336
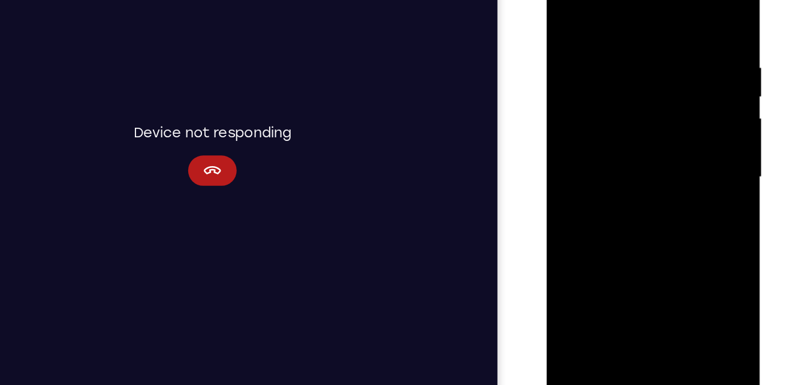
click at [570, 8] on div at bounding box center [631, 131] width 151 height 336
drag, startPoint x: 691, startPoint y: 44, endPoint x: 561, endPoint y: 40, distance: 129.6
click at [561, 40] on div at bounding box center [631, 131] width 151 height 336
drag, startPoint x: 611, startPoint y: 27, endPoint x: 759, endPoint y: 31, distance: 148.2
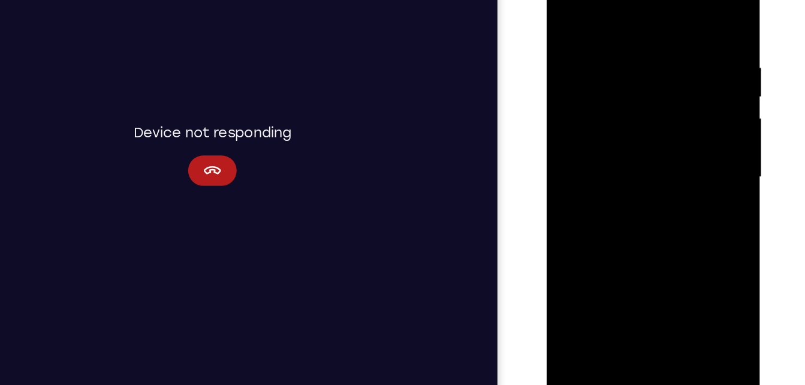
click at [718, 31] on html "Online web based iOS Simulators and Android Emulators. Run iPhone, iPad, Mobile…" at bounding box center [632, 134] width 171 height 360
click at [612, 31] on div at bounding box center [631, 131] width 151 height 336
click at [694, 14] on div at bounding box center [631, 131] width 151 height 336
drag, startPoint x: 685, startPoint y: 45, endPoint x: 555, endPoint y: 68, distance: 132.1
click at [556, 68] on div at bounding box center [631, 131] width 151 height 336
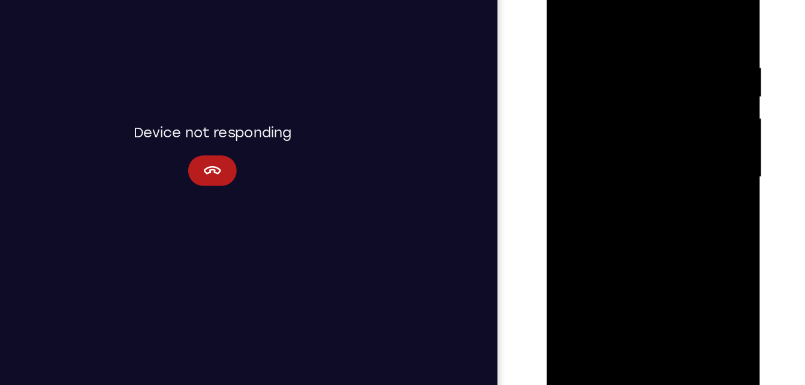
drag, startPoint x: 677, startPoint y: 34, endPoint x: 517, endPoint y: 38, distance: 160.2
click at [547, 38] on html "Online web based iOS Simulators and Android Emulators. Run iPhone, iPad, Mobile…" at bounding box center [632, 134] width 171 height 360
drag, startPoint x: 671, startPoint y: 40, endPoint x: 759, endPoint y: 35, distance: 88.3
click at [718, 35] on html "Online web based iOS Simulators and Android Emulators. Run iPhone, iPad, Mobile…" at bounding box center [632, 134] width 171 height 360
click at [660, 270] on div at bounding box center [631, 131] width 151 height 336
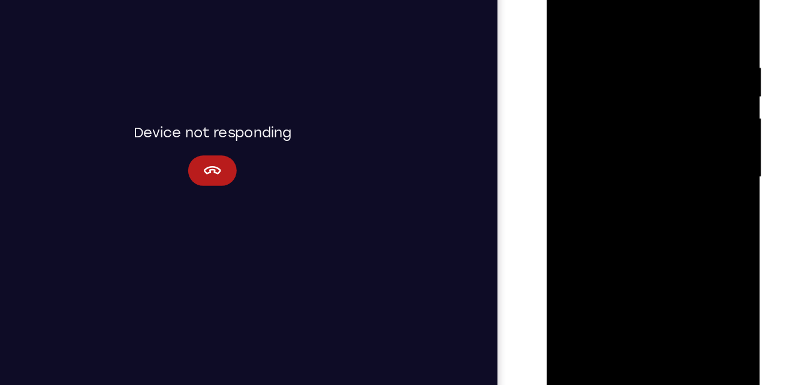
click at [575, 9] on div at bounding box center [631, 131] width 151 height 336
click at [602, 270] on div at bounding box center [631, 131] width 151 height 336
click at [631, 10] on div at bounding box center [631, 131] width 151 height 336
click at [595, 65] on div at bounding box center [631, 131] width 151 height 336
click at [567, 6] on div at bounding box center [631, 131] width 151 height 336
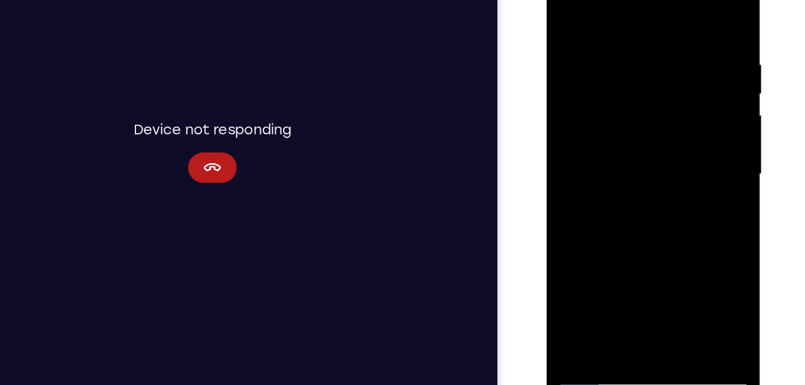
click at [575, 161] on div at bounding box center [631, 128] width 151 height 336
click at [687, 268] on div at bounding box center [631, 128] width 151 height 336
click at [572, 10] on div at bounding box center [631, 128] width 151 height 336
click at [637, 77] on div at bounding box center [631, 128] width 151 height 336
click at [638, 79] on div at bounding box center [631, 128] width 151 height 336
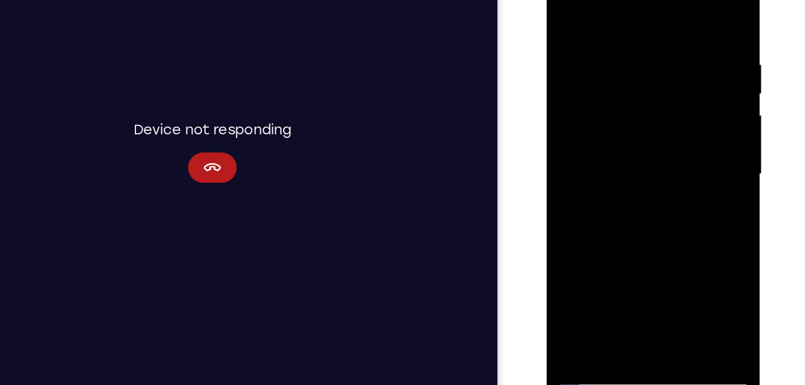
click at [633, 88] on div at bounding box center [631, 128] width 151 height 336
click at [648, 116] on div at bounding box center [631, 128] width 151 height 336
click at [631, 194] on div at bounding box center [631, 128] width 151 height 336
click at [647, 91] on div at bounding box center [631, 128] width 151 height 336
